Goal: Register for event/course

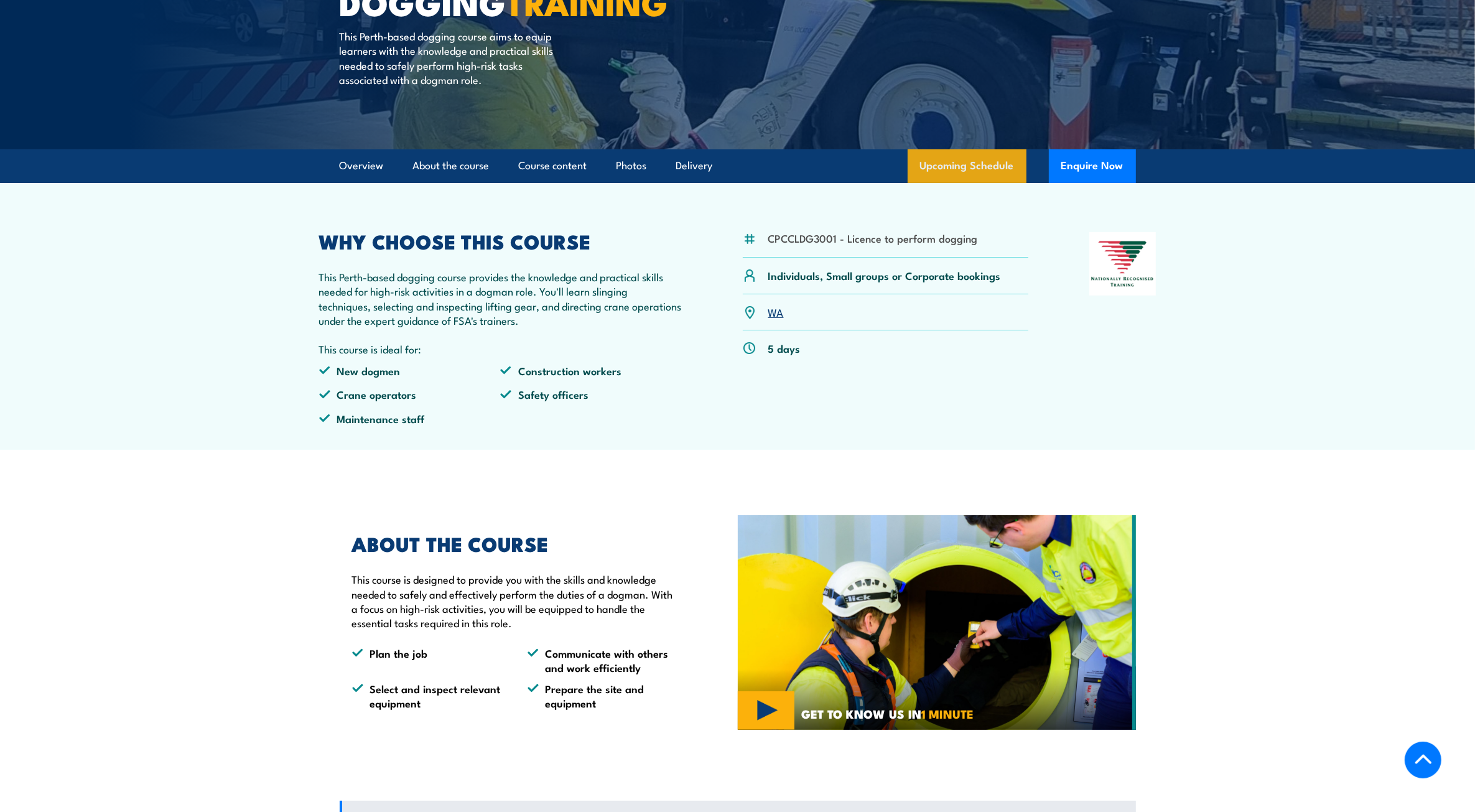
click at [984, 183] on link "Upcoming Schedule" at bounding box center [967, 166] width 119 height 34
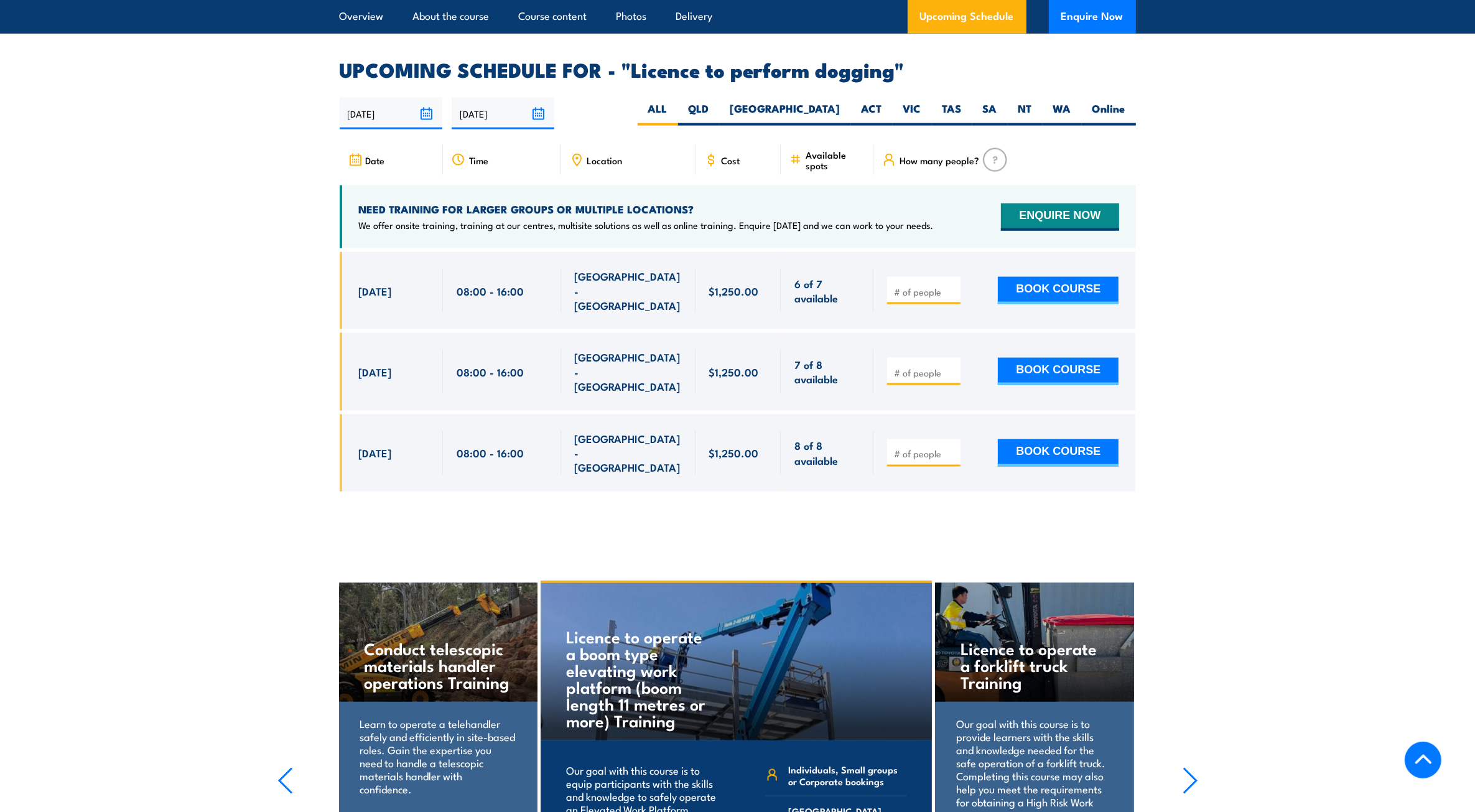
scroll to position [1790, 0]
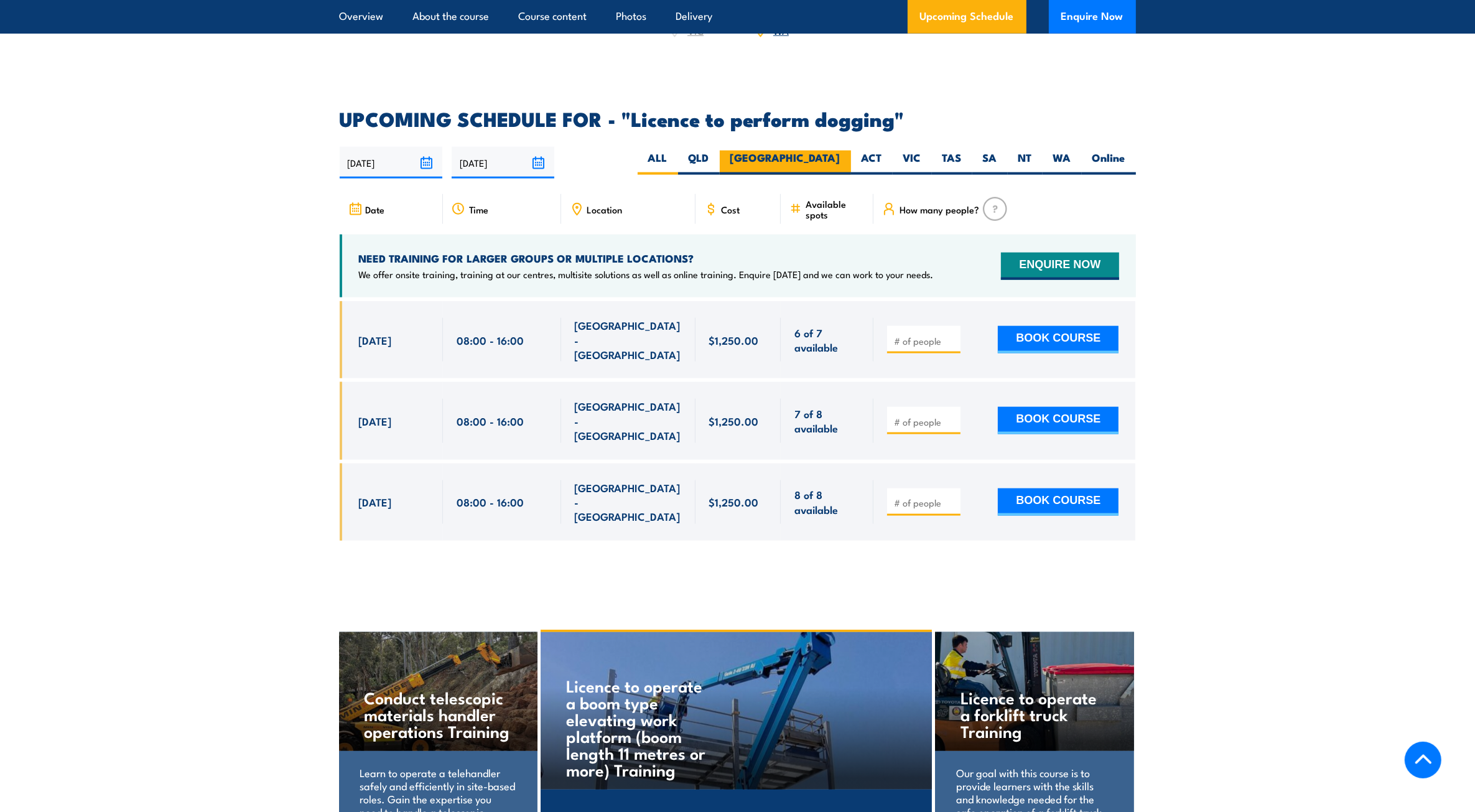
click at [831, 151] on label "[GEOGRAPHIC_DATA]" at bounding box center [785, 163] width 131 height 24
click at [841, 151] on input "[GEOGRAPHIC_DATA]" at bounding box center [844, 154] width 8 height 8
radio input "true"
